Goal: Check status: Check status

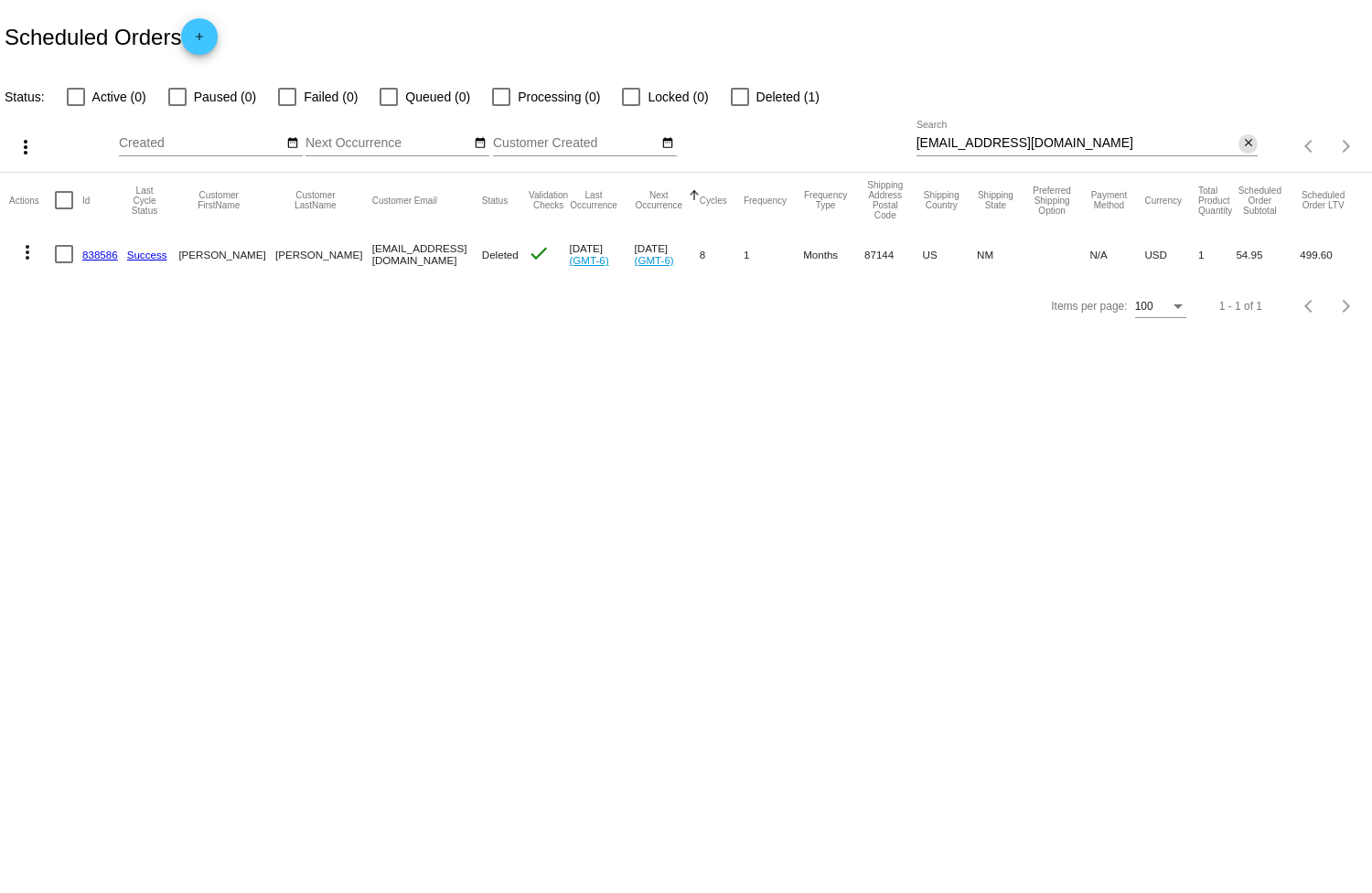
click at [1241, 145] on mat-icon "close" at bounding box center [1247, 143] width 13 height 14
click at [1174, 147] on div "search" at bounding box center [1088, 146] width 342 height 28
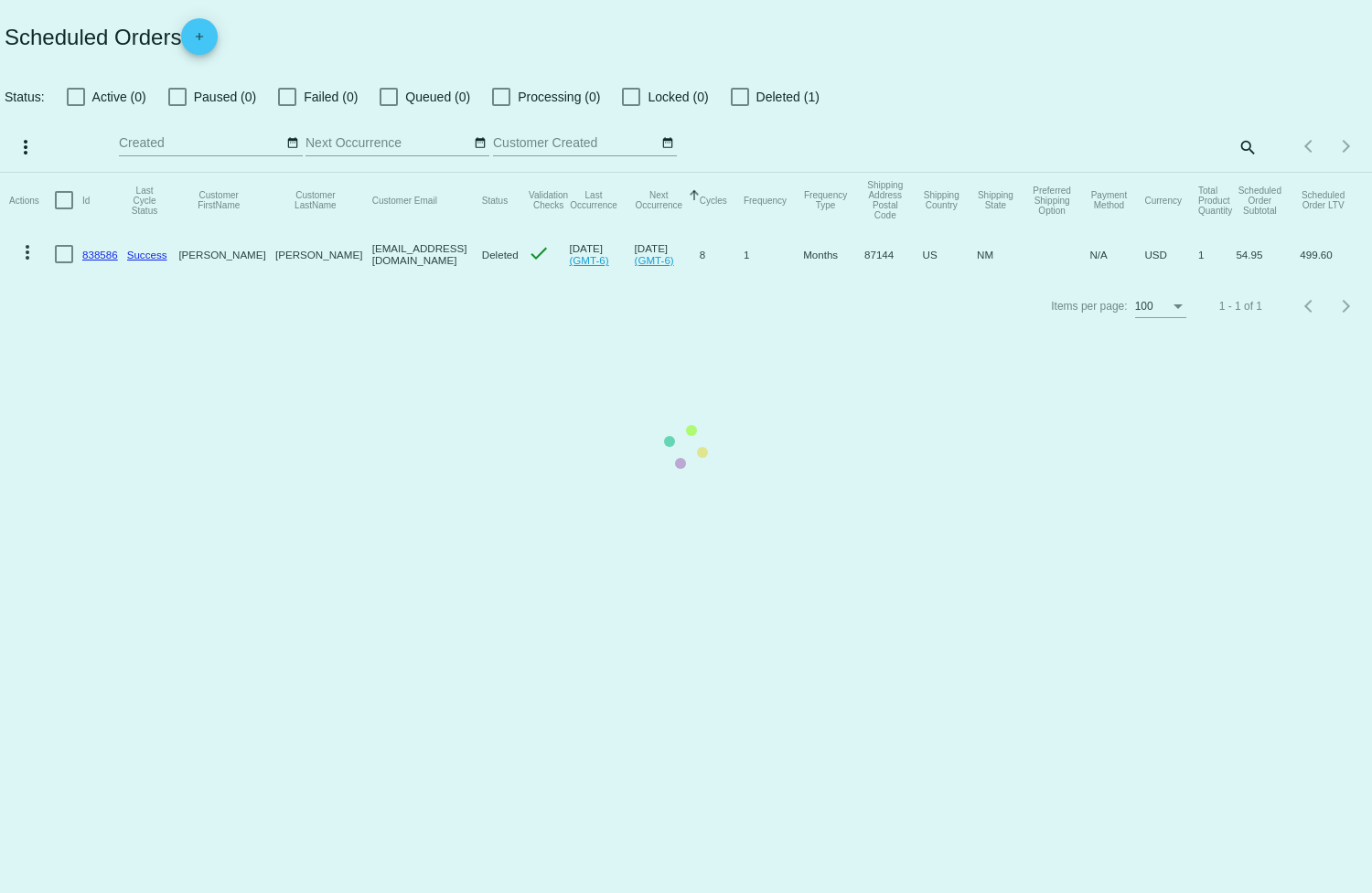
click at [1253, 173] on mat-table "Actions Id Last Cycle Status Customer FirstName Customer LastName Customer Emai…" at bounding box center [686, 227] width 1372 height 108
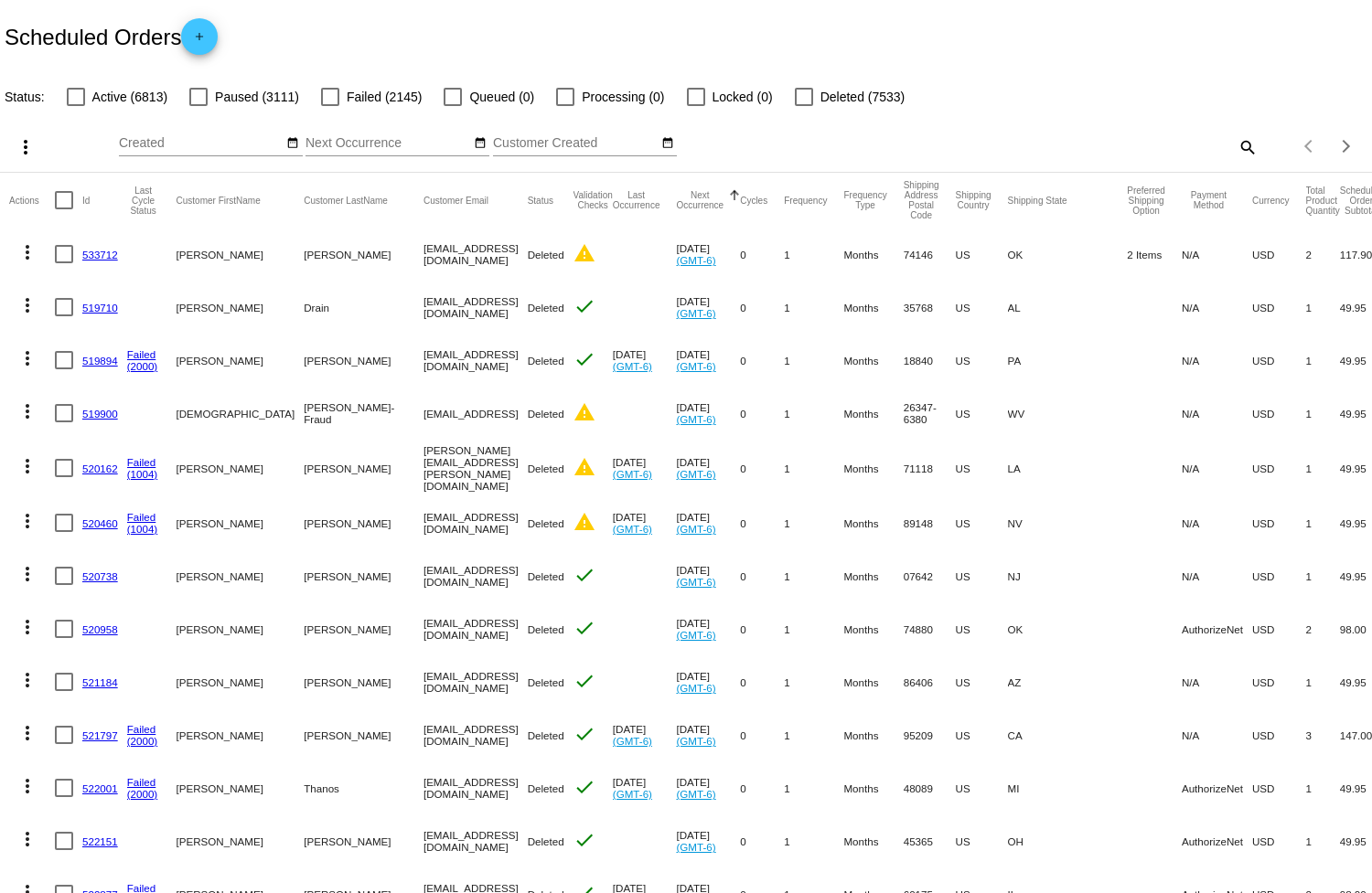
click at [1237, 151] on mat-icon "search" at bounding box center [1246, 146] width 22 height 28
click at [1175, 143] on input "Search" at bounding box center [1088, 143] width 342 height 14
paste input "[EMAIL_ADDRESS][DOMAIN_NAME]"
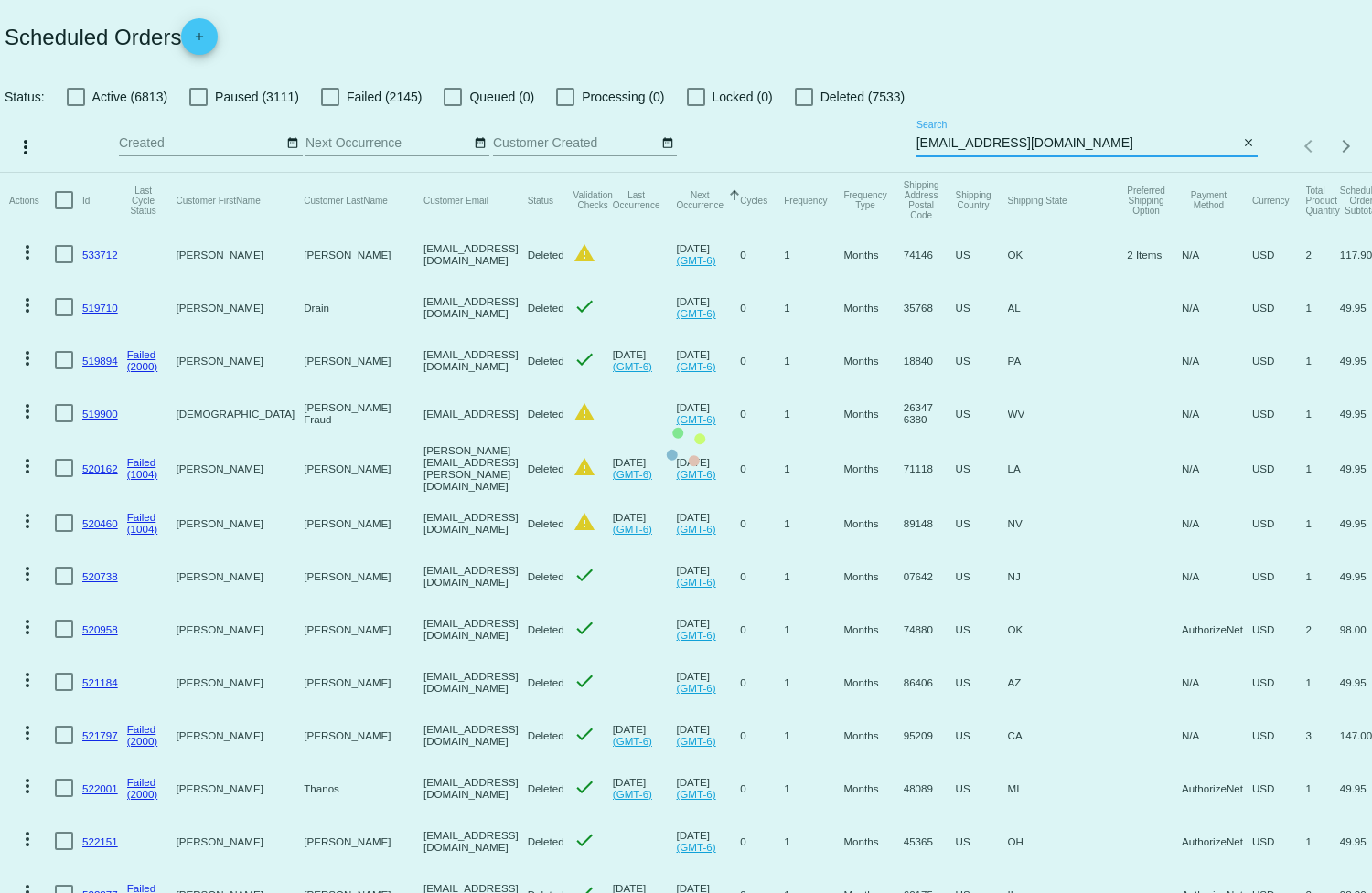
type input "[EMAIL_ADDRESS][DOMAIN_NAME]"
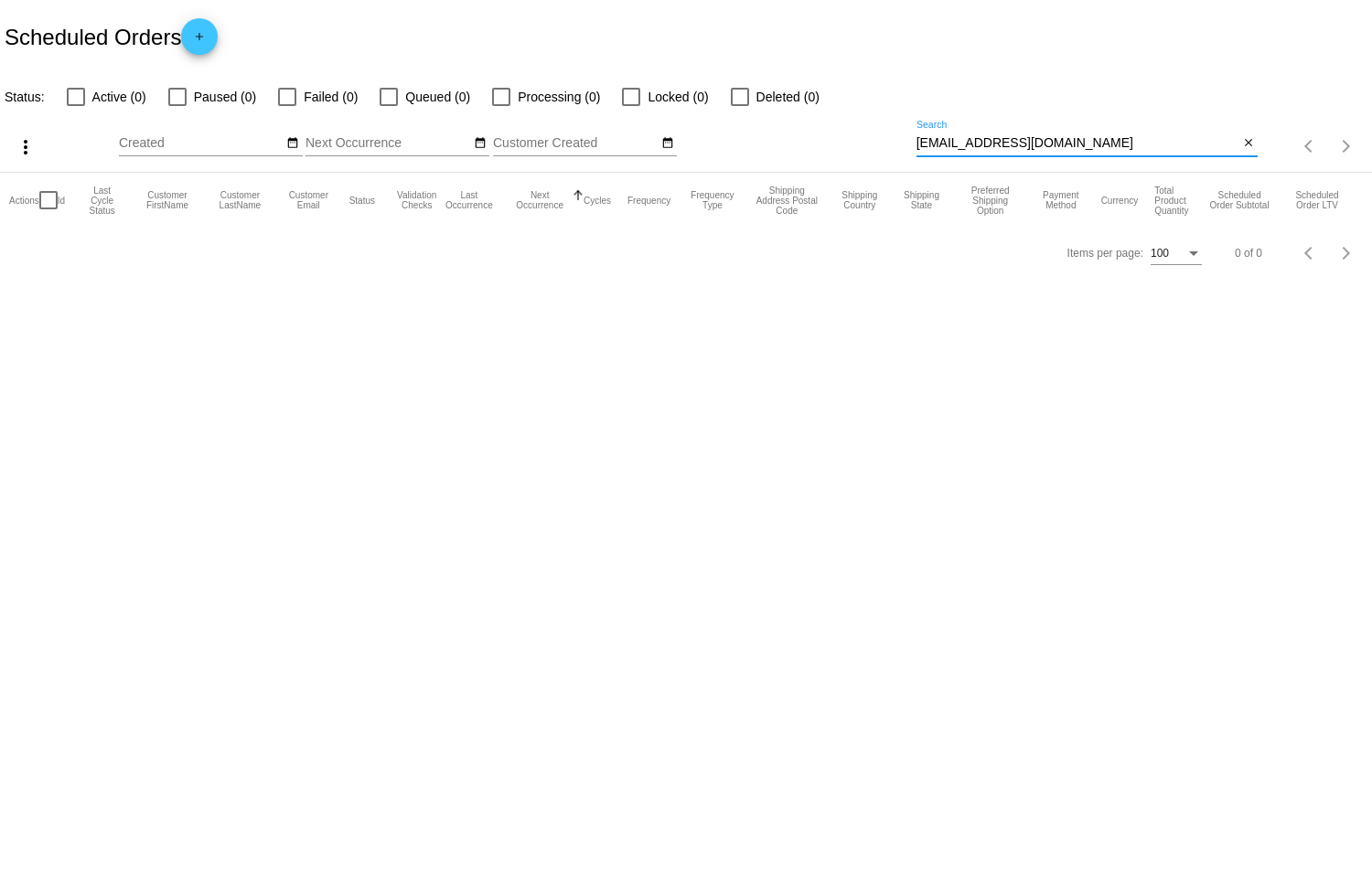
click at [1028, 143] on input "[EMAIL_ADDRESS][DOMAIN_NAME]" at bounding box center [1078, 143] width 323 height 14
click at [82, 88] on div at bounding box center [75, 97] width 18 height 18
click at [75, 106] on input "Active (0)" at bounding box center [75, 106] width 1 height 1
checkbox input "true"
click at [749, 97] on div at bounding box center [740, 97] width 18 height 18
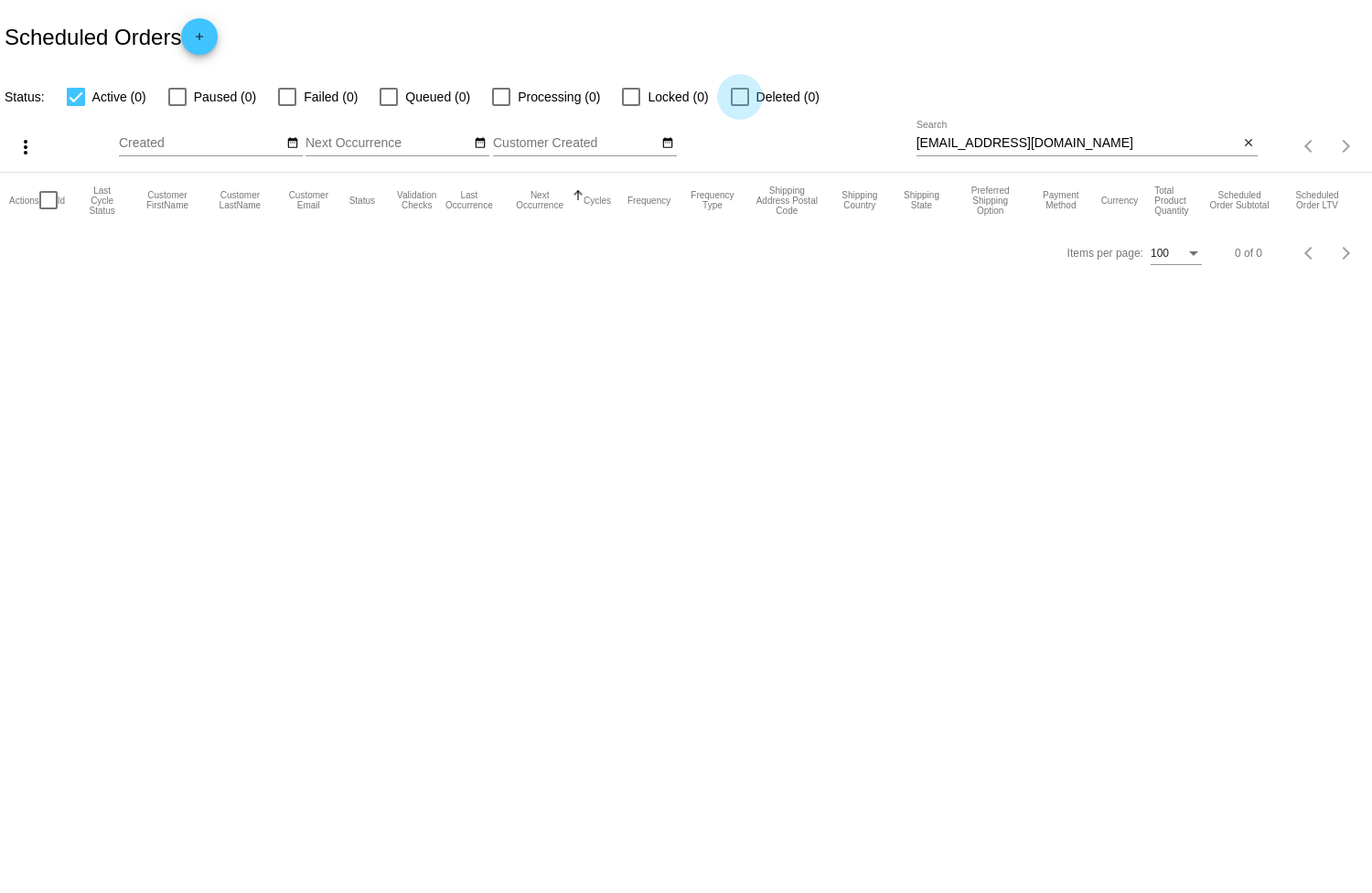
click at [740, 106] on input "Deleted (0)" at bounding box center [739, 106] width 1 height 1
checkbox input "true"
